Goal: Communication & Community: Answer question/provide support

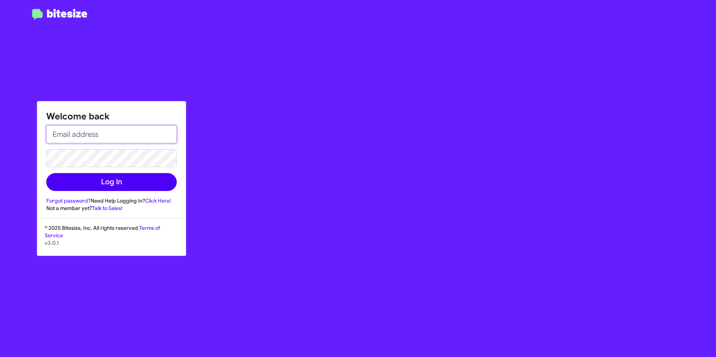
type input "[EMAIL_ADDRESS][DOMAIN_NAME]"
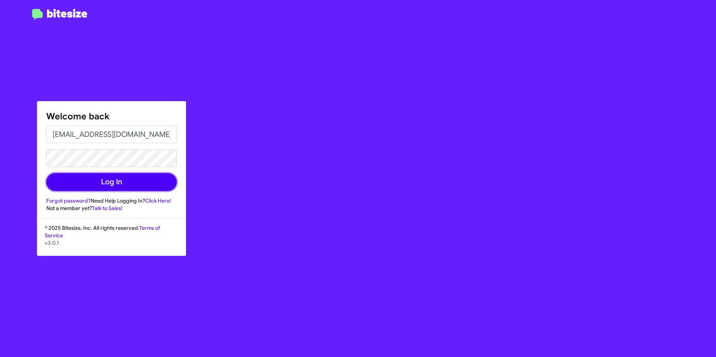
click at [146, 182] on button "Log In" at bounding box center [111, 182] width 130 height 18
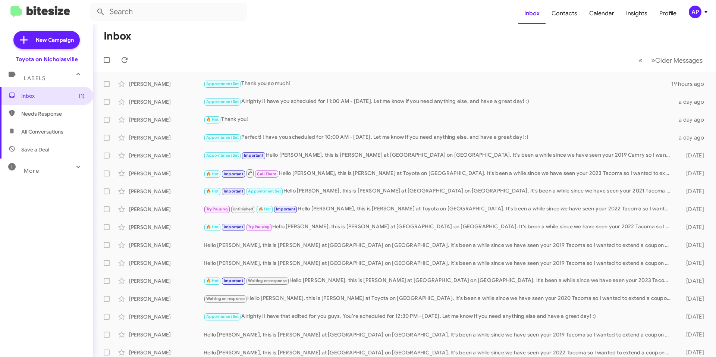
drag, startPoint x: 23, startPoint y: 210, endPoint x: 40, endPoint y: 213, distance: 17.8
click at [23, 210] on div "Inbox (1) Needs Response All Conversations Save a Deal More Important 🔥 Hot App…" at bounding box center [46, 194] width 93 height 214
click at [129, 35] on h1 "Inbox" at bounding box center [118, 36] width 28 height 12
click at [130, 37] on h1 "Inbox" at bounding box center [118, 36] width 28 height 12
click at [45, 129] on span "All Conversations" at bounding box center [42, 131] width 42 height 7
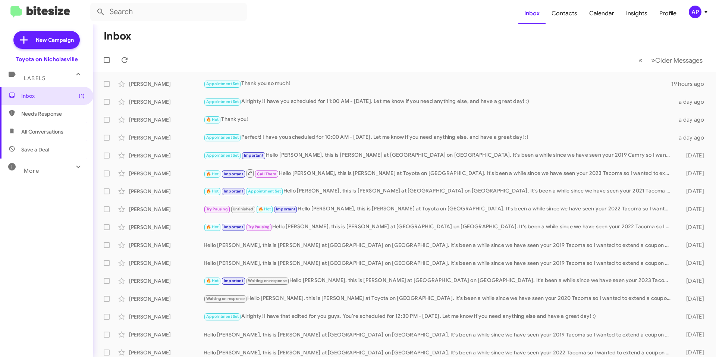
type input "in:all-conversations"
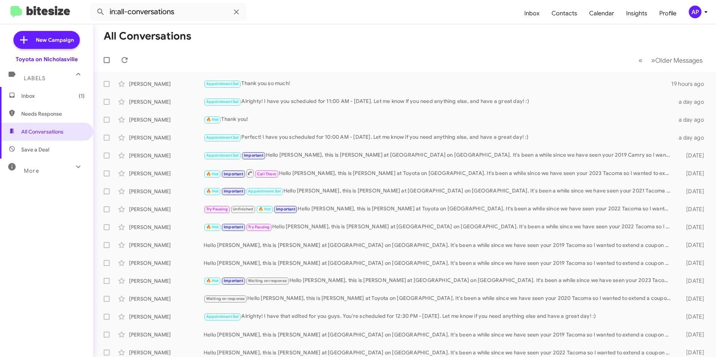
click at [20, 192] on div "Inbox (1) Needs Response All Conversations Save a Deal More Important 🔥 Hot App…" at bounding box center [46, 194] width 93 height 214
